Goal: Information Seeking & Learning: Learn about a topic

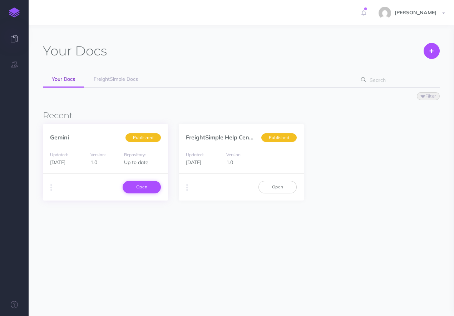
click at [138, 189] on link "Open" at bounding box center [142, 187] width 38 height 12
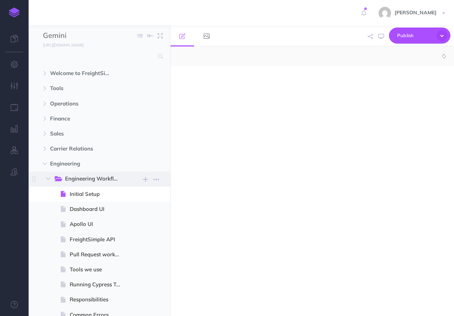
select select "null"
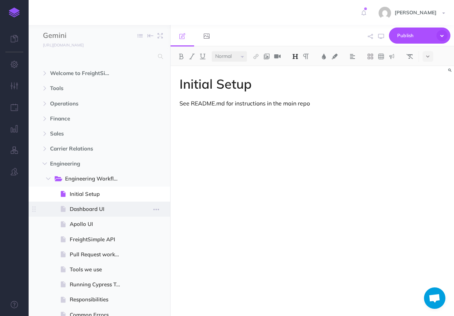
click at [83, 207] on span "Dashboard UI" at bounding box center [99, 209] width 58 height 9
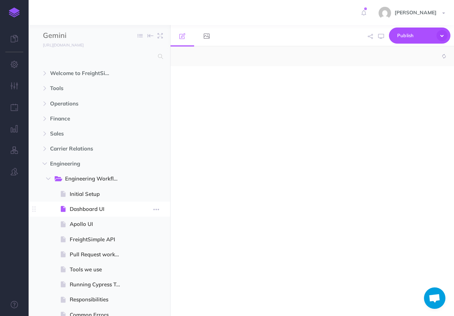
select select "null"
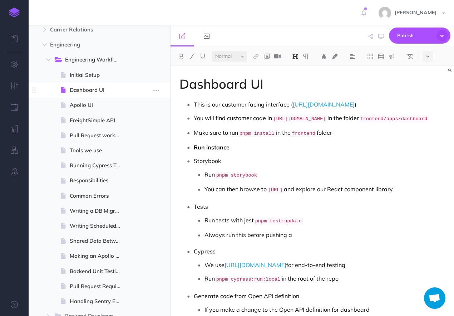
scroll to position [140, 0]
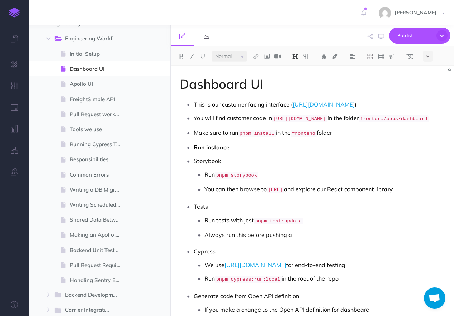
click at [295, 164] on ul "This is our customer facing interface ( https://dashboard.freightsimple.com ) Y…" at bounding box center [314, 221] width 262 height 244
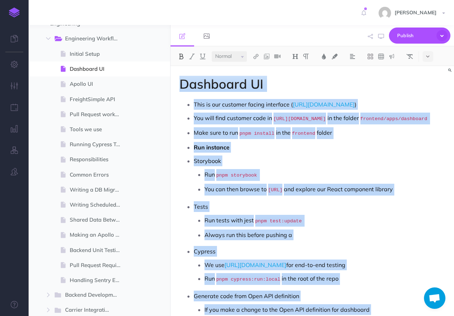
copy div "Dashboard UI This is our customer facing interface ( https://dashboard.freights…"
click at [429, 58] on icon at bounding box center [427, 56] width 3 height 5
click at [428, 197] on img at bounding box center [427, 197] width 6 height 4
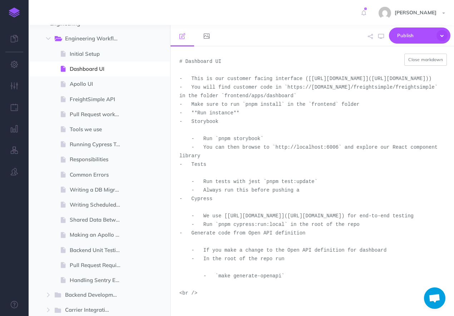
click at [379, 168] on textarea "# Dashboard UI - This is our customer facing interface ([https://dashboard.frei…" at bounding box center [311, 180] width 283 height 269
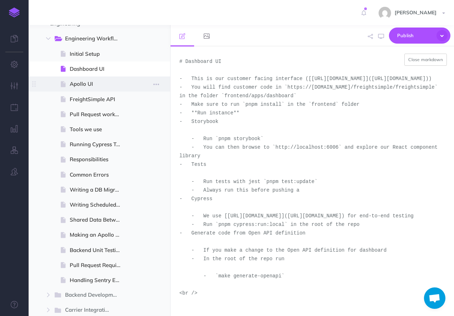
click at [113, 84] on span "Apollo UI" at bounding box center [99, 84] width 58 height 9
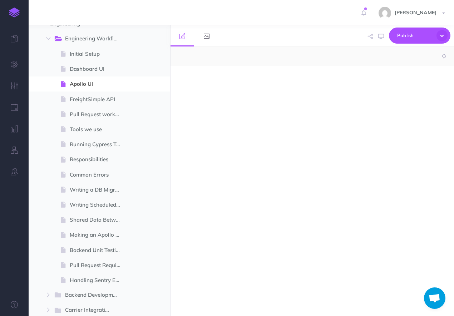
select select "null"
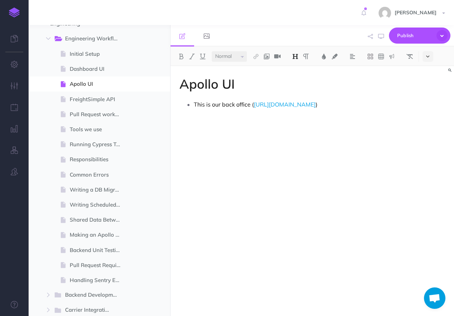
click at [429, 56] on icon at bounding box center [427, 56] width 3 height 5
click at [429, 196] on img at bounding box center [427, 197] width 6 height 4
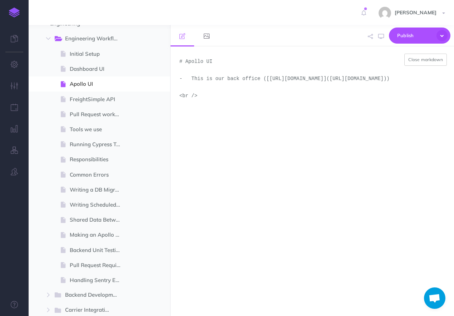
click at [366, 165] on textarea "# Apollo UI - This is our back office ([https://apollo.freightsimple.com](https…" at bounding box center [311, 180] width 283 height 269
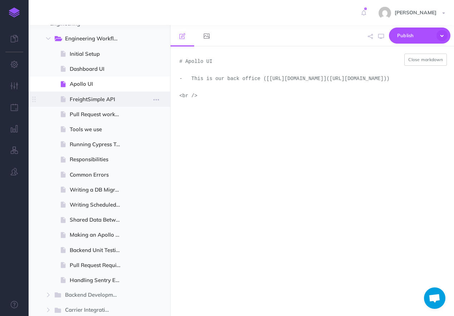
click at [103, 96] on span "FreightSimple API" at bounding box center [99, 99] width 58 height 9
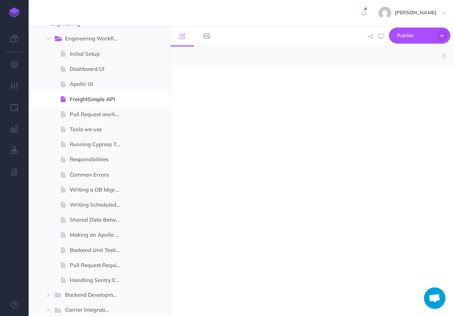
select select "null"
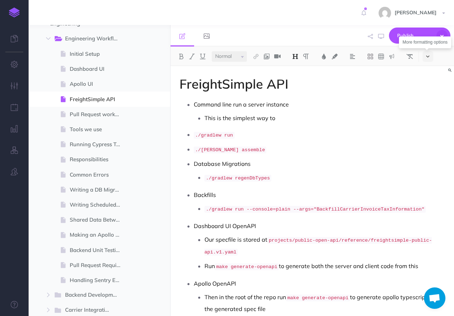
click at [430, 58] on button at bounding box center [427, 56] width 11 height 11
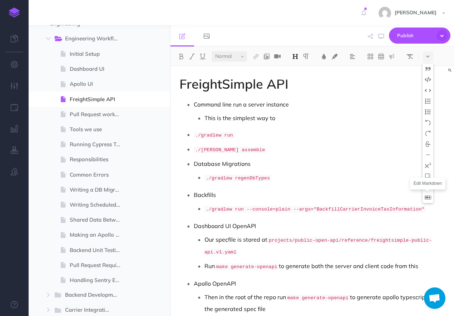
click at [428, 199] on img at bounding box center [427, 197] width 6 height 4
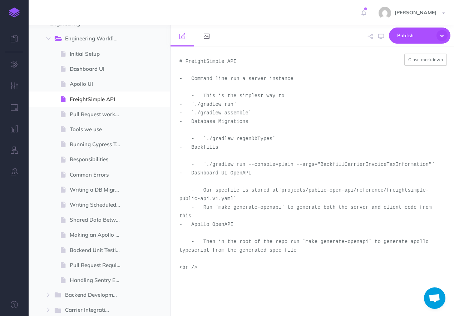
click at [344, 144] on textarea "# FreightSimple API - Command line run a server instance - This is the simplest…" at bounding box center [311, 180] width 283 height 269
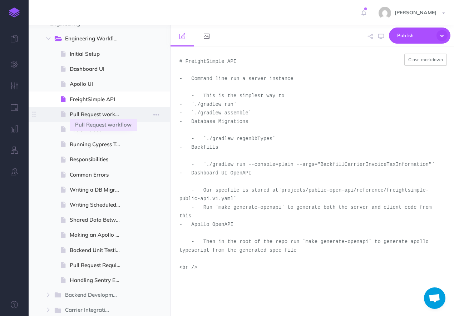
click at [96, 114] on span "Pull Request workflow" at bounding box center [99, 114] width 58 height 9
select select "null"
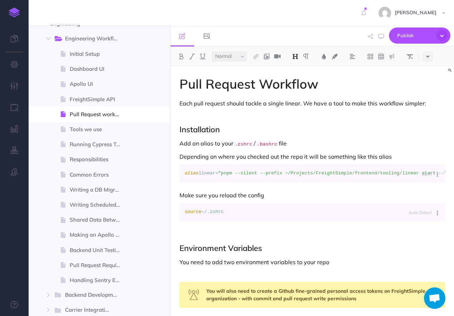
click at [429, 54] on icon at bounding box center [427, 56] width 3 height 5
click at [429, 196] on img at bounding box center [427, 197] width 6 height 4
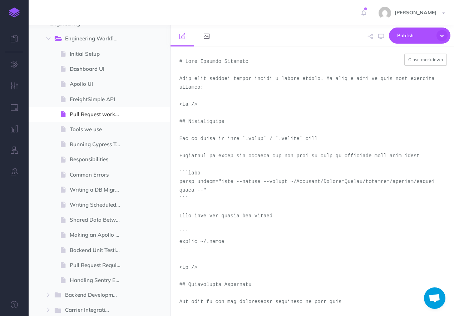
click at [375, 171] on textarea at bounding box center [311, 180] width 283 height 269
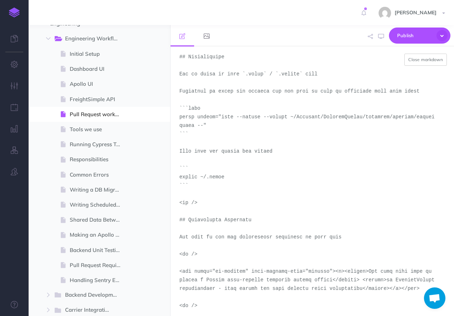
scroll to position [133, 0]
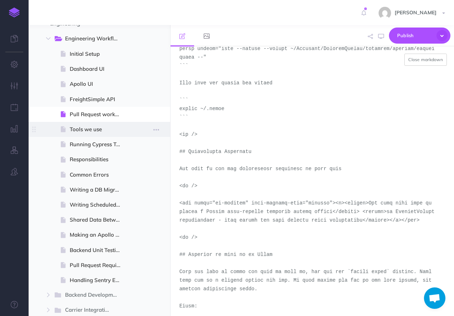
click at [106, 131] on span "Tools we use" at bounding box center [99, 129] width 58 height 9
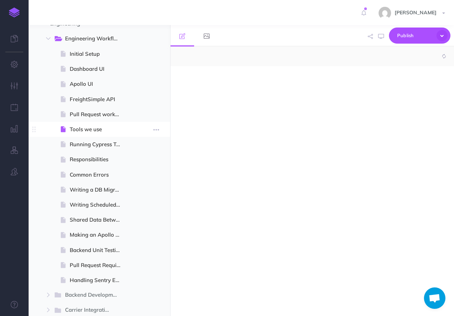
select select "null"
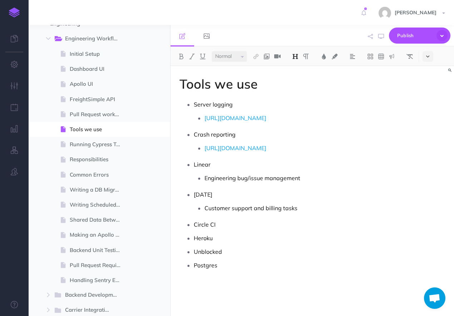
click at [431, 57] on button at bounding box center [427, 56] width 11 height 11
click at [428, 198] on img at bounding box center [427, 197] width 6 height 4
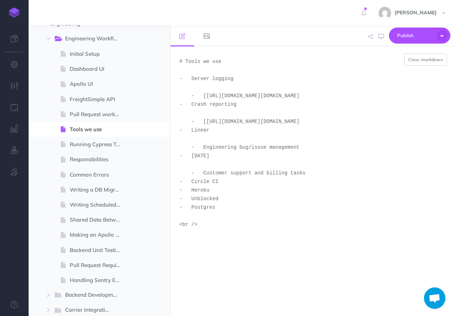
click at [373, 173] on textarea "# Tools we use - Server logging - [https://app.mezmo.com/account/signin?returnu…" at bounding box center [311, 180] width 283 height 269
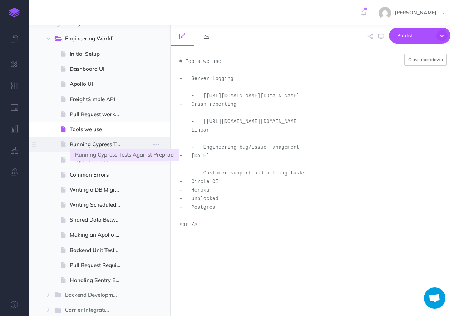
click at [100, 146] on span "Running Cypress Tests Against Preprod" at bounding box center [99, 144] width 58 height 9
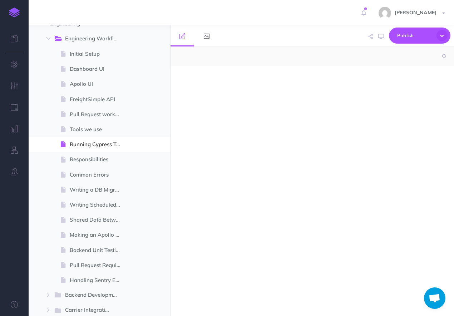
select select "null"
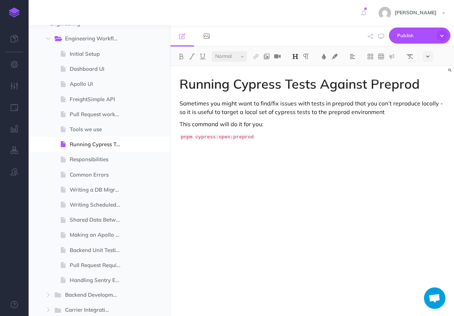
click at [432, 57] on button at bounding box center [427, 56] width 11 height 11
click at [428, 196] on img at bounding box center [427, 197] width 6 height 4
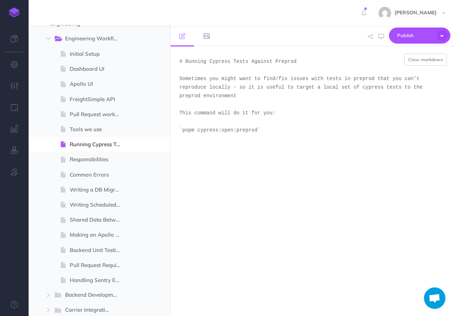
click at [358, 172] on textarea "# Running Cypress Tests Against Preprod Sometimes you might want to find/fix is…" at bounding box center [311, 180] width 283 height 269
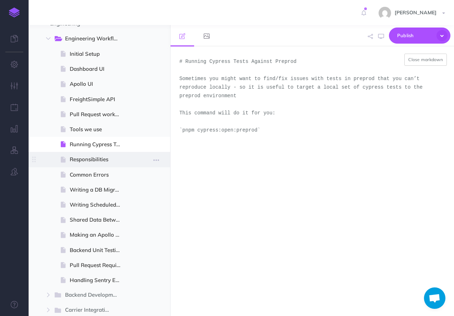
click at [103, 162] on span "Responsibilities" at bounding box center [99, 159] width 58 height 9
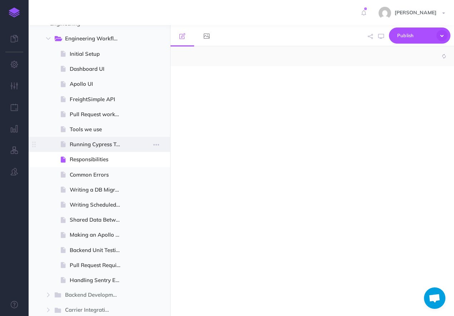
select select "null"
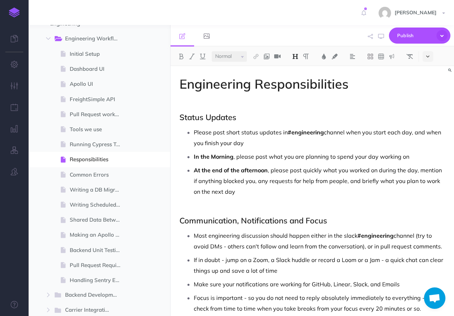
click at [429, 58] on icon at bounding box center [427, 56] width 3 height 5
click at [431, 197] on img at bounding box center [427, 197] width 6 height 4
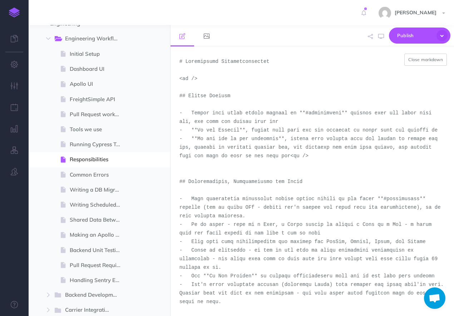
click at [344, 160] on textarea at bounding box center [311, 180] width 283 height 269
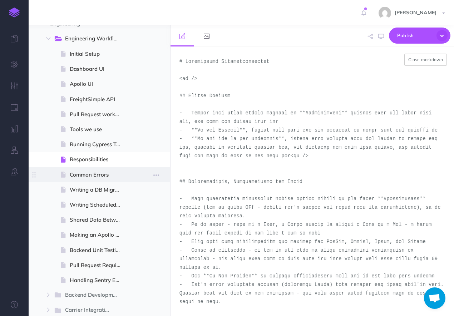
click at [80, 176] on span "Common Errors" at bounding box center [99, 174] width 58 height 9
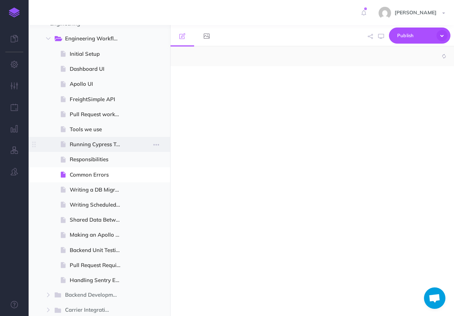
select select "null"
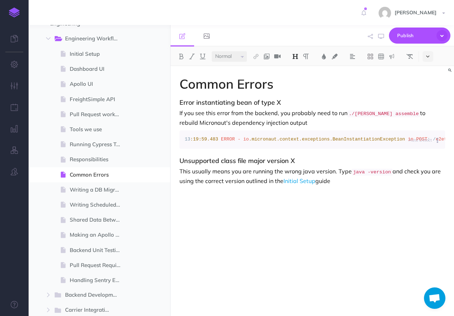
click at [428, 56] on icon at bounding box center [427, 56] width 3 height 5
click at [429, 199] on img at bounding box center [427, 197] width 6 height 4
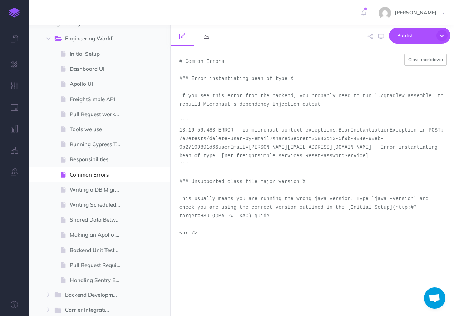
click at [370, 175] on textarea "# Common Errors ### Error instantiating bean of type X If you see this error fr…" at bounding box center [311, 180] width 283 height 269
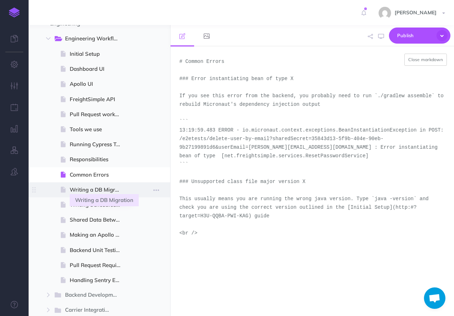
click at [78, 192] on span "Writing a DB Migration" at bounding box center [99, 189] width 58 height 9
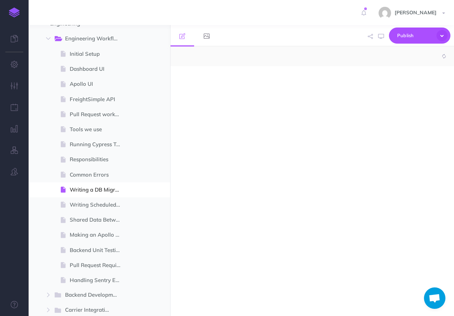
select select "null"
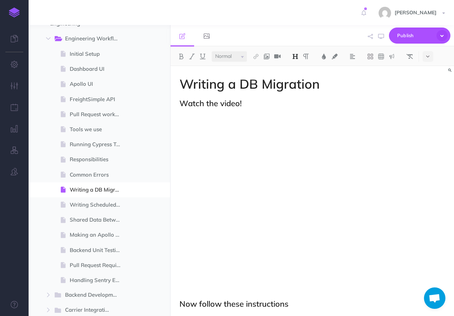
click at [425, 58] on button at bounding box center [427, 56] width 11 height 11
click at [429, 196] on img at bounding box center [427, 197] width 6 height 4
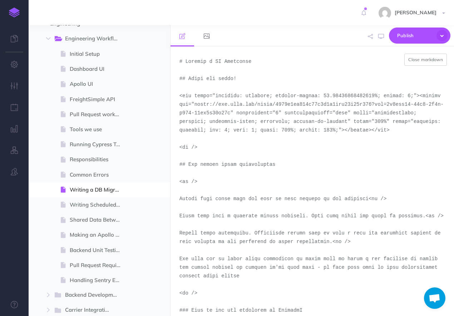
click at [333, 142] on textarea at bounding box center [311, 180] width 283 height 269
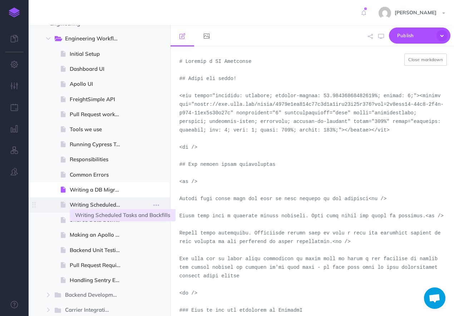
click at [99, 206] on span "Writing Scheduled Tasks and Backfills" at bounding box center [99, 204] width 58 height 9
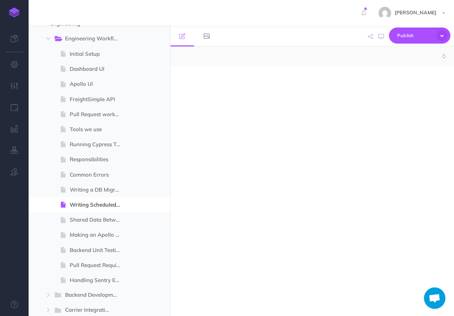
select select "null"
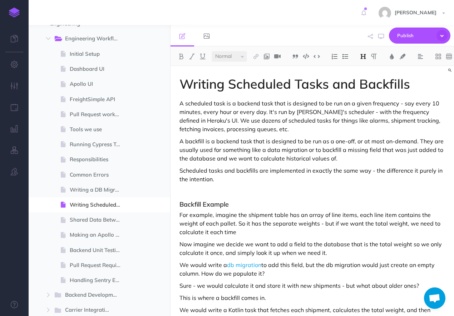
click at [353, 125] on p "A scheduled task is a backend task that is designed to be run on a given freque…" at bounding box center [311, 116] width 265 height 34
click at [427, 55] on icon at bounding box center [427, 56] width 3 height 5
click at [430, 195] on button at bounding box center [427, 197] width 11 height 11
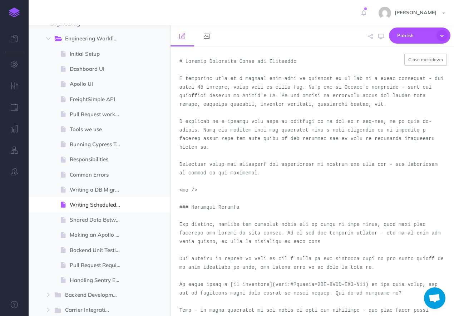
click at [328, 176] on textarea at bounding box center [311, 180] width 283 height 269
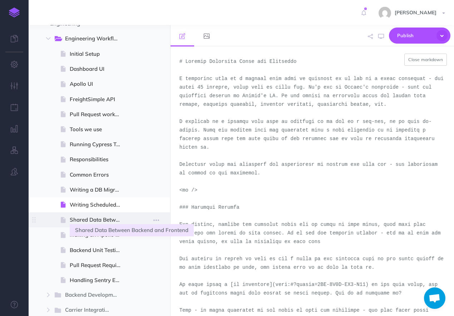
click at [101, 219] on span "Shared Data Between Backend and Frontend" at bounding box center [99, 219] width 58 height 9
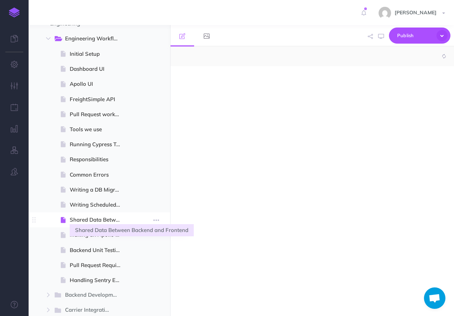
select select "null"
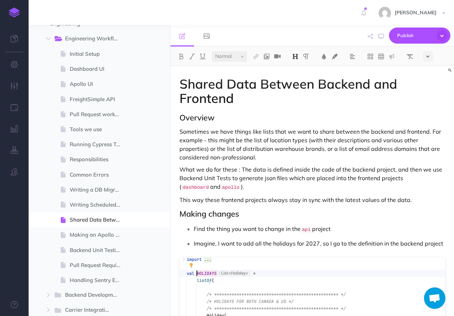
click at [426, 56] on button at bounding box center [427, 56] width 11 height 11
click at [430, 199] on img at bounding box center [427, 197] width 6 height 4
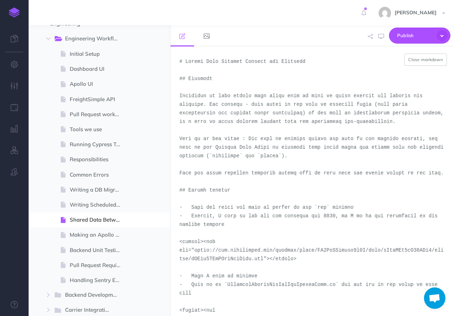
click at [314, 114] on textarea at bounding box center [311, 180] width 283 height 269
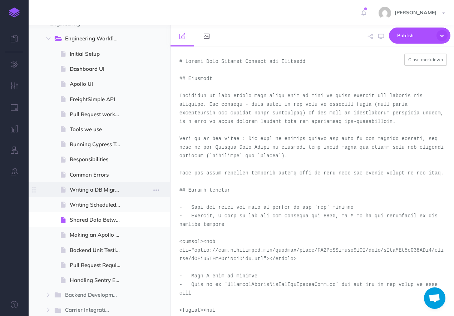
scroll to position [157, 0]
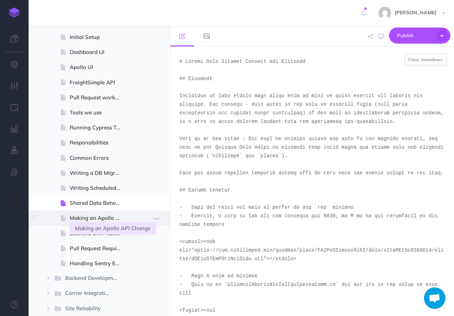
click at [93, 214] on span "Making an Apollo API Change" at bounding box center [99, 218] width 58 height 9
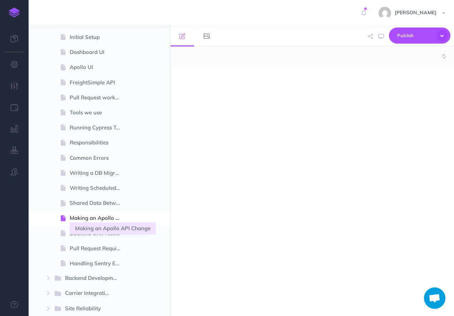
select select "null"
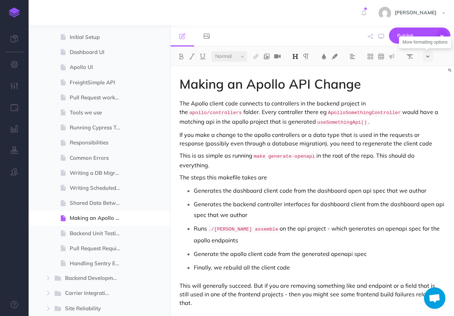
click at [431, 56] on button at bounding box center [427, 56] width 11 height 11
click at [430, 199] on img at bounding box center [427, 197] width 6 height 4
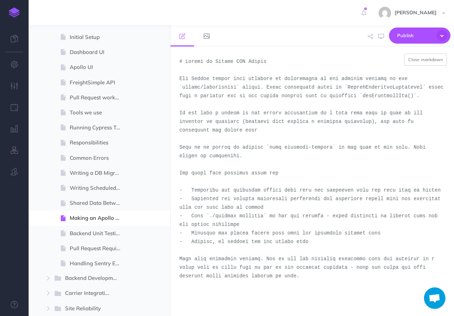
click at [362, 172] on textarea at bounding box center [311, 180] width 283 height 269
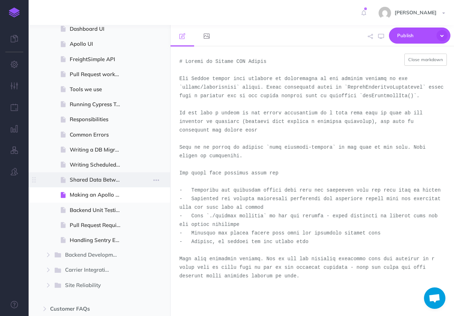
scroll to position [181, 0]
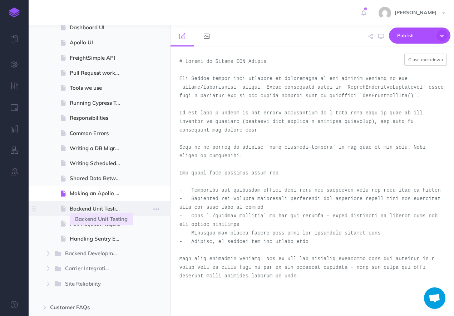
click at [110, 206] on span "Backend Unit Testing" at bounding box center [99, 208] width 58 height 9
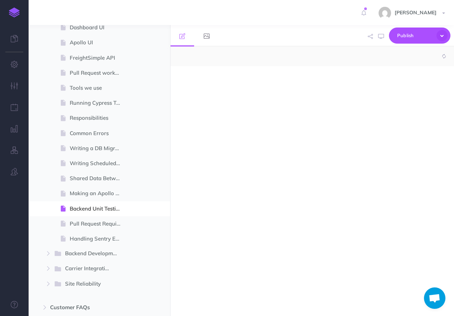
select select "null"
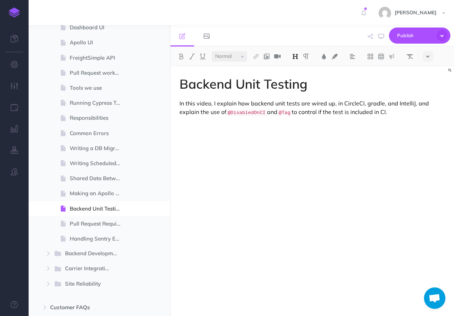
click at [431, 58] on button at bounding box center [427, 56] width 11 height 11
click at [429, 199] on img at bounding box center [427, 197] width 6 height 4
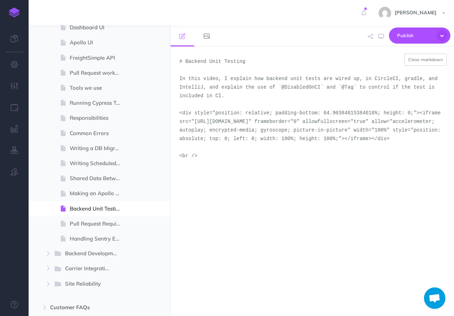
click at [375, 163] on textarea "# Backend Unit Testing In this video, I explain how backend unit tests are wire…" at bounding box center [311, 180] width 283 height 269
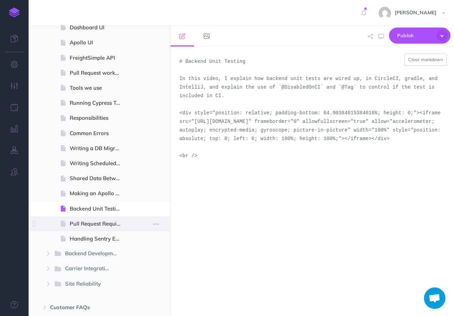
click at [99, 219] on span at bounding box center [99, 223] width 141 height 15
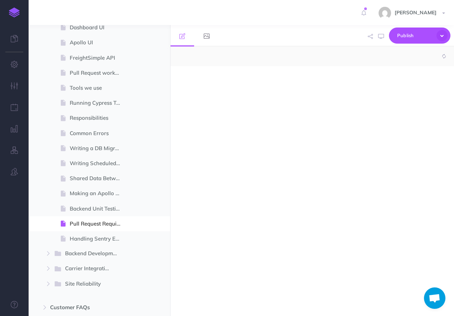
select select "null"
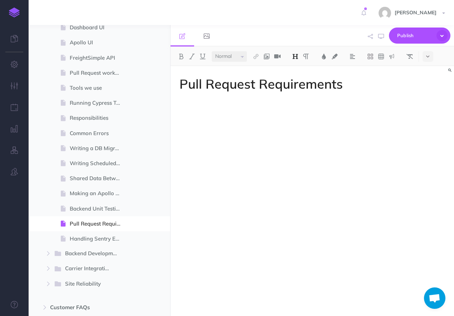
click at [396, 92] on div "Pull Request Requirements" at bounding box center [311, 187] width 283 height 243
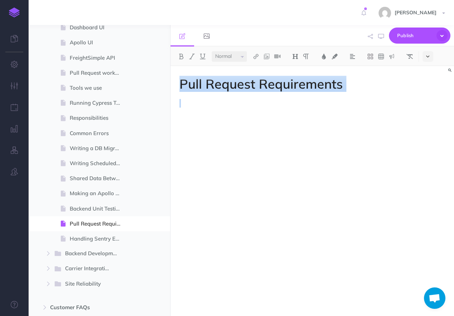
click at [430, 60] on button at bounding box center [427, 56] width 11 height 11
click at [430, 201] on button at bounding box center [427, 197] width 11 height 11
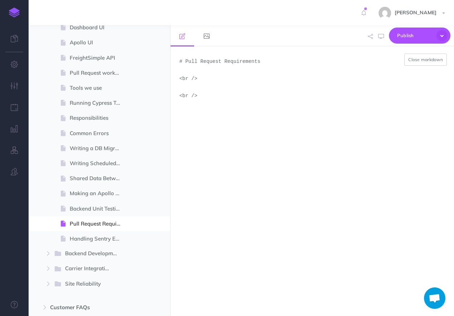
click at [273, 133] on textarea "# Pull Request Requirements <br /> <br />" at bounding box center [311, 180] width 283 height 269
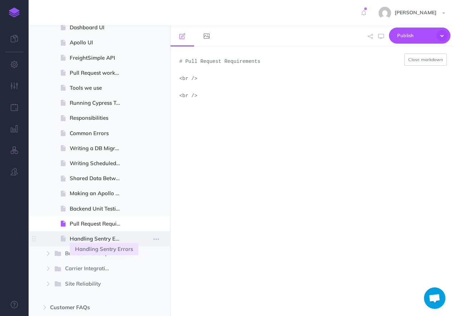
click at [80, 239] on span "Handling Sentry Errors" at bounding box center [99, 238] width 58 height 9
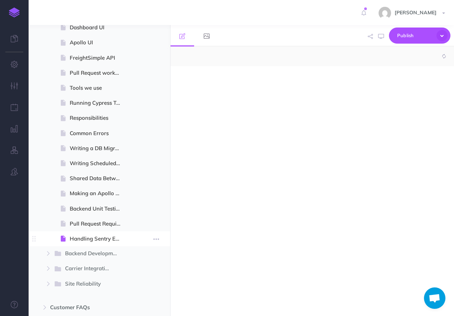
select select "null"
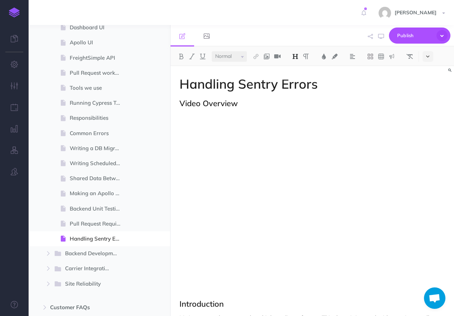
click at [427, 57] on icon at bounding box center [427, 56] width 3 height 5
click at [428, 196] on img at bounding box center [427, 197] width 6 height 4
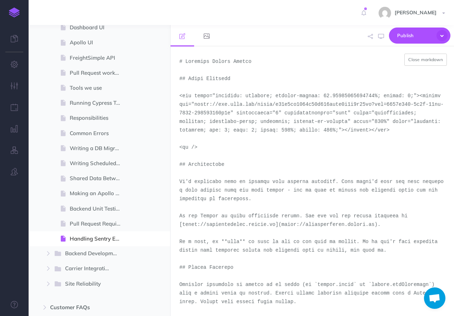
click at [313, 155] on textarea at bounding box center [311, 180] width 283 height 269
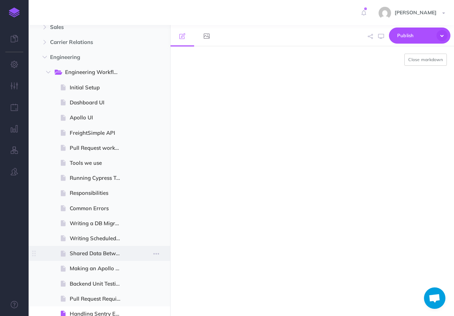
scroll to position [111, 0]
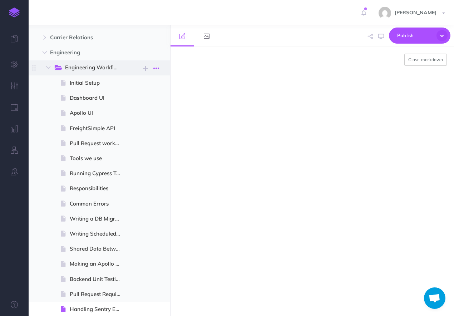
click at [156, 70] on icon "button" at bounding box center [156, 68] width 6 height 9
click at [138, 115] on link "Delete" at bounding box center [136, 116] width 54 height 12
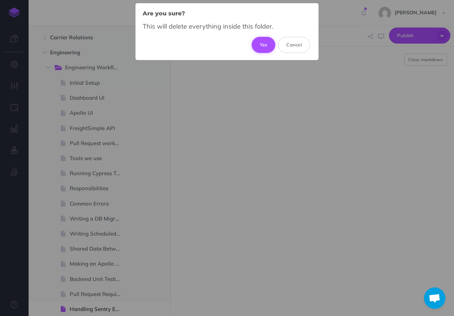
click at [269, 41] on button "Yes" at bounding box center [263, 45] width 24 height 16
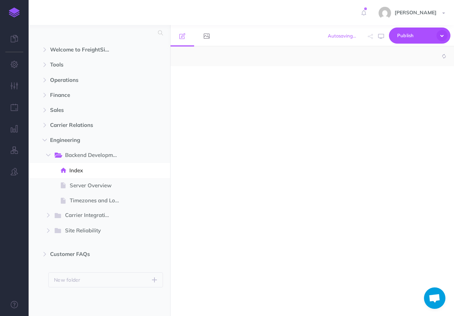
select select "null"
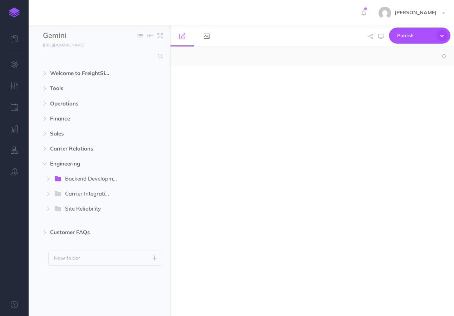
select select "null"
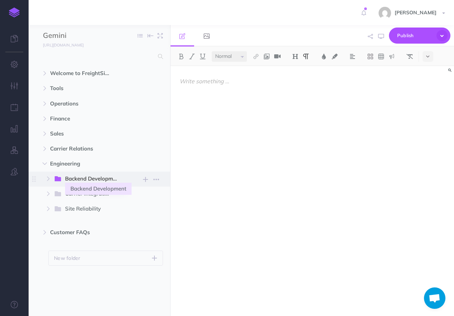
click at [81, 176] on span "Backend Development" at bounding box center [94, 178] width 58 height 9
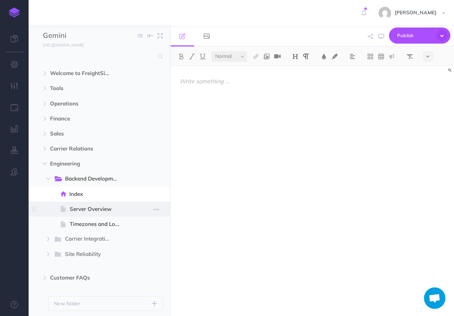
click at [79, 212] on span "Server Overview" at bounding box center [99, 209] width 58 height 9
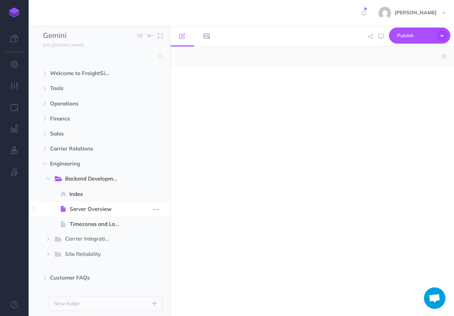
select select "null"
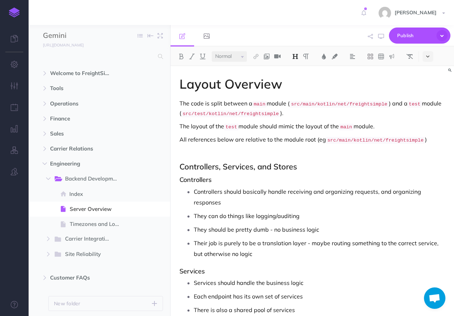
click at [428, 58] on icon at bounding box center [427, 56] width 3 height 5
click at [428, 195] on button at bounding box center [427, 197] width 11 height 11
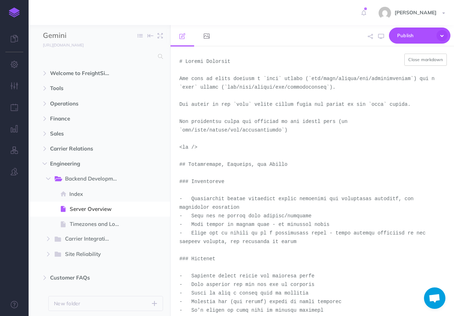
click at [375, 171] on textarea at bounding box center [311, 180] width 283 height 269
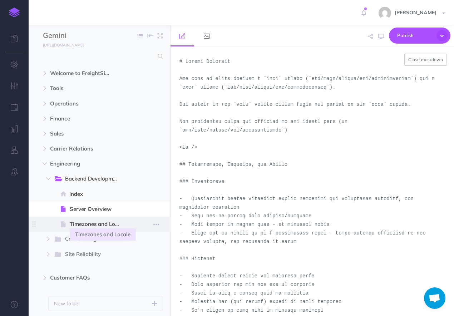
click at [104, 223] on span "Timezones and Locale" at bounding box center [99, 224] width 58 height 9
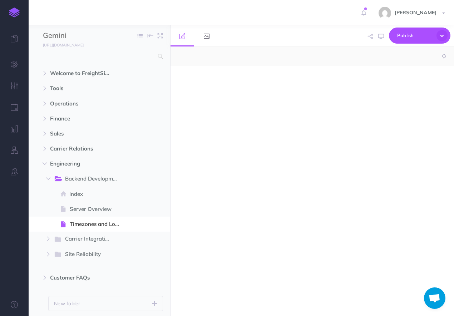
select select "null"
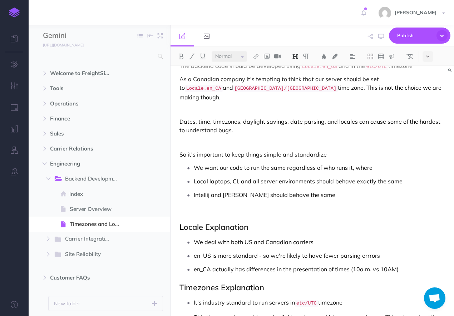
scroll to position [39, 0]
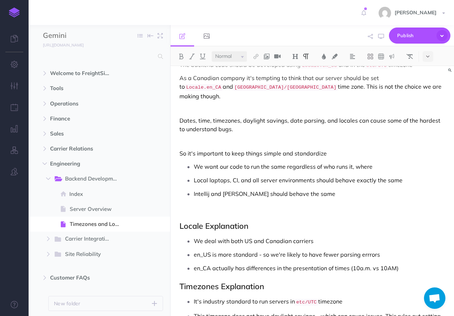
click at [399, 116] on p "Dates, time, timezones, daylight savings, date parsing, and locales can cause s…" at bounding box center [311, 124] width 265 height 17
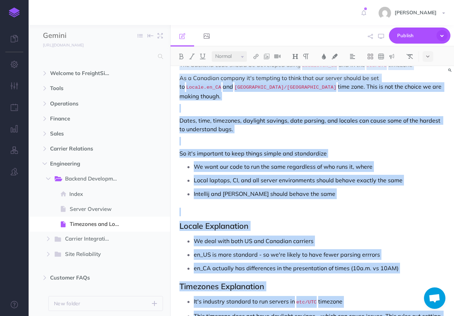
copy div "Timezones and Locale The backend code should be developed using Locale.en_US an…"
click at [431, 55] on button at bounding box center [427, 56] width 11 height 11
click at [430, 197] on img at bounding box center [427, 197] width 6 height 4
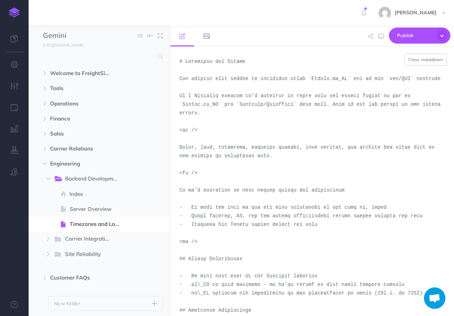
click at [373, 179] on textarea at bounding box center [311, 180] width 283 height 269
click at [79, 239] on span "Carrier Integrations" at bounding box center [90, 238] width 51 height 9
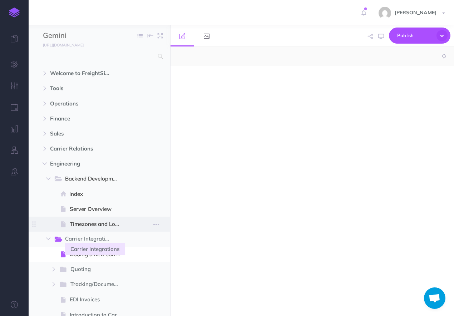
select select "null"
